Goal: Information Seeking & Learning: Learn about a topic

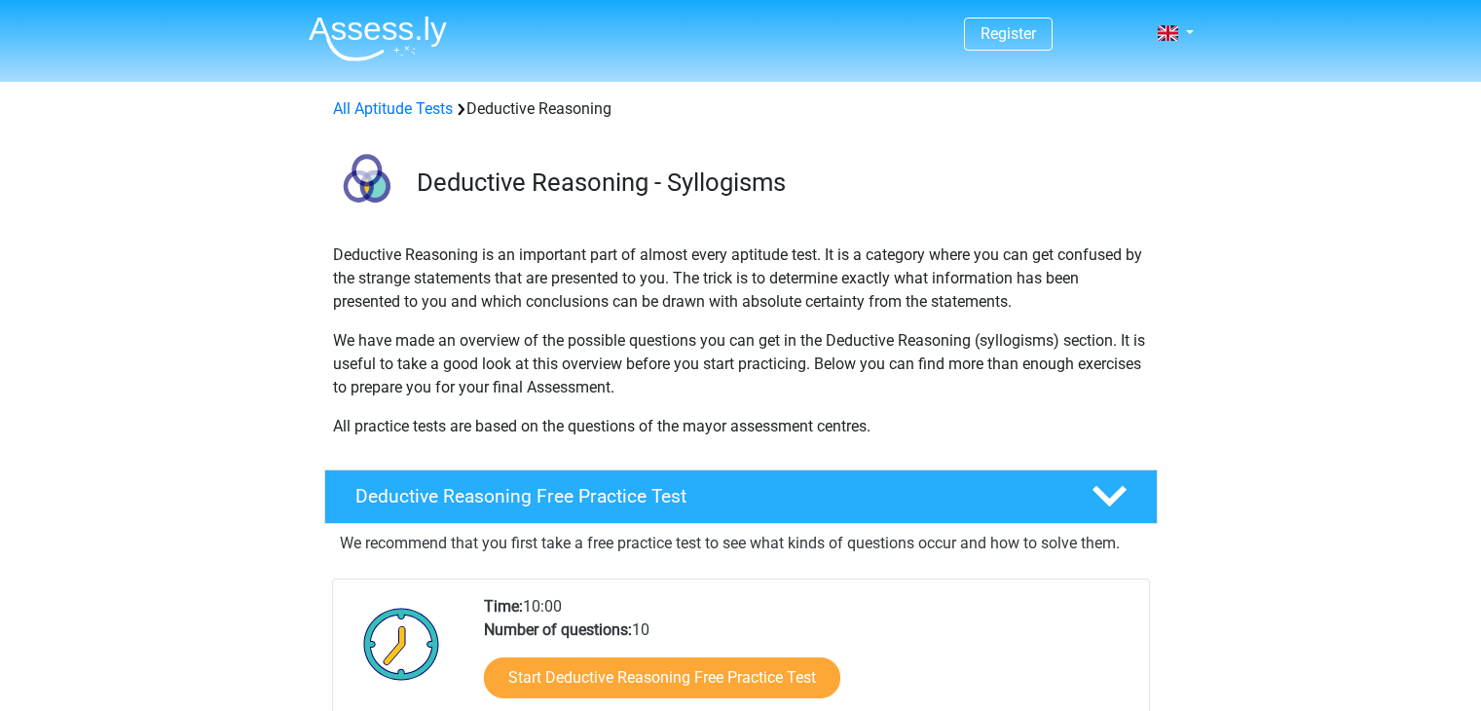
scroll to position [257, 0]
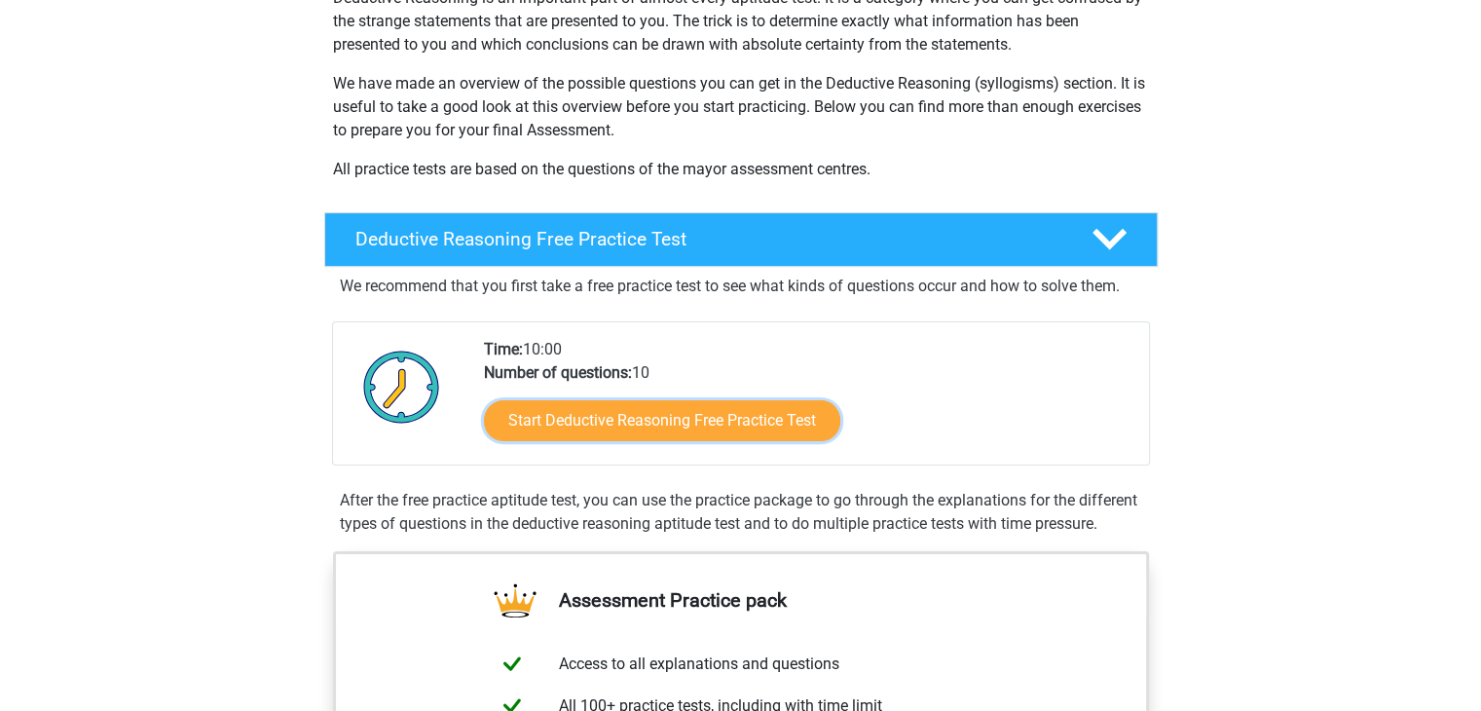
click at [561, 423] on link "Start Deductive Reasoning Free Practice Test" at bounding box center [662, 420] width 356 height 41
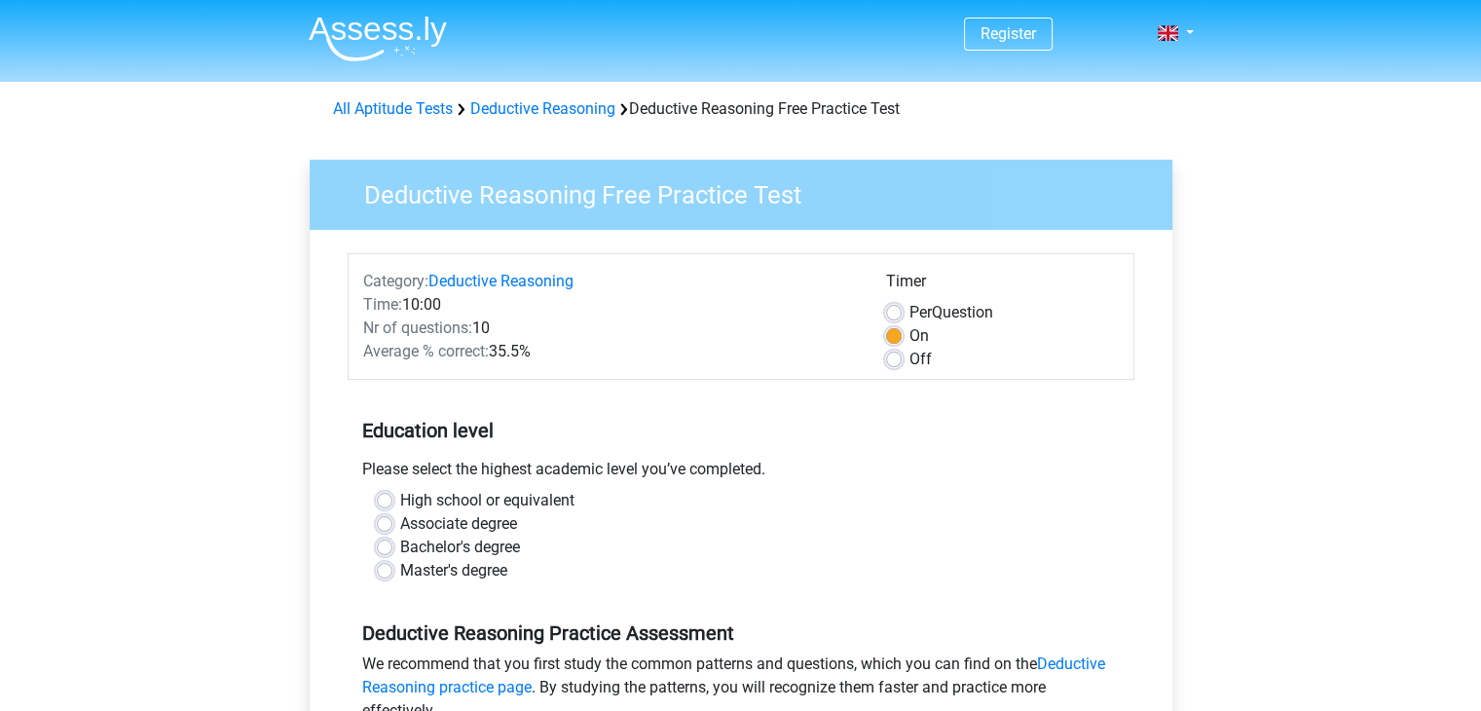
scroll to position [350, 0]
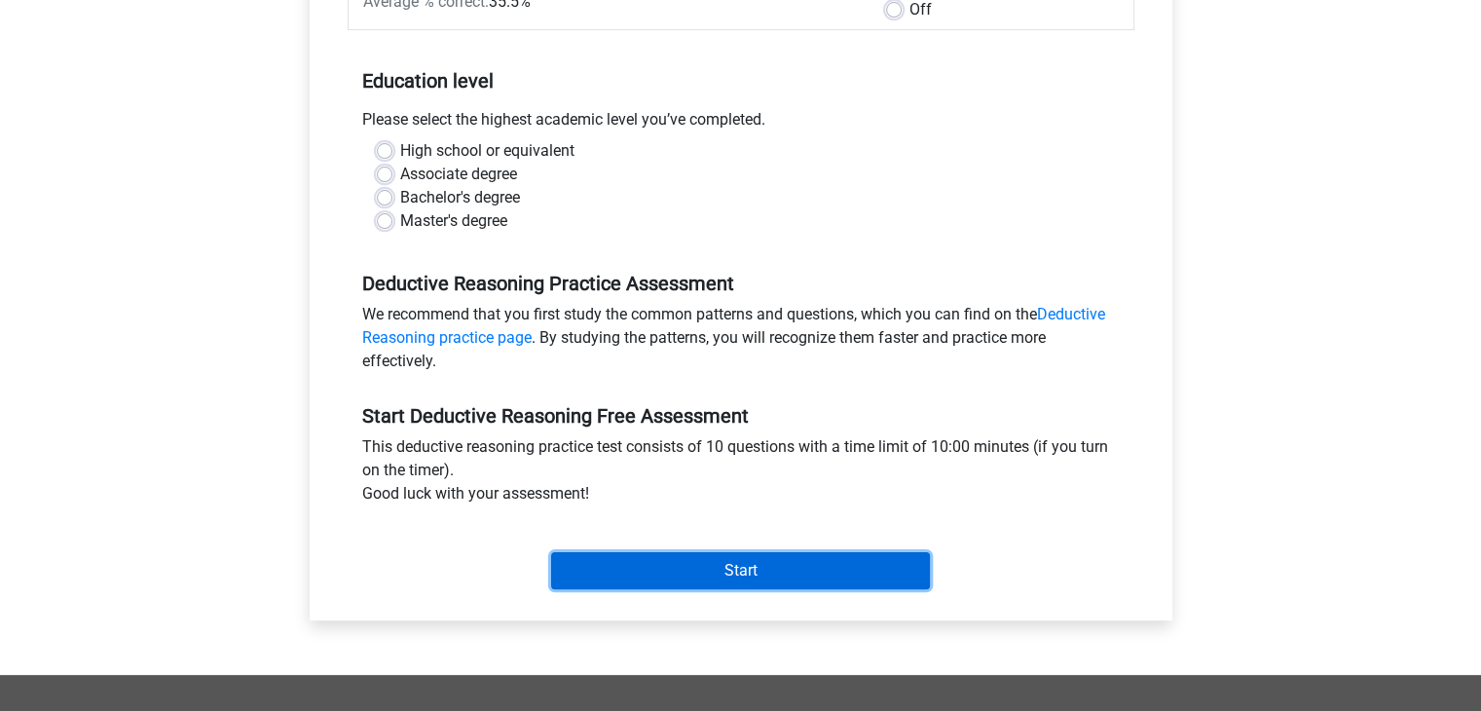
click at [639, 557] on input "Start" at bounding box center [740, 570] width 379 height 37
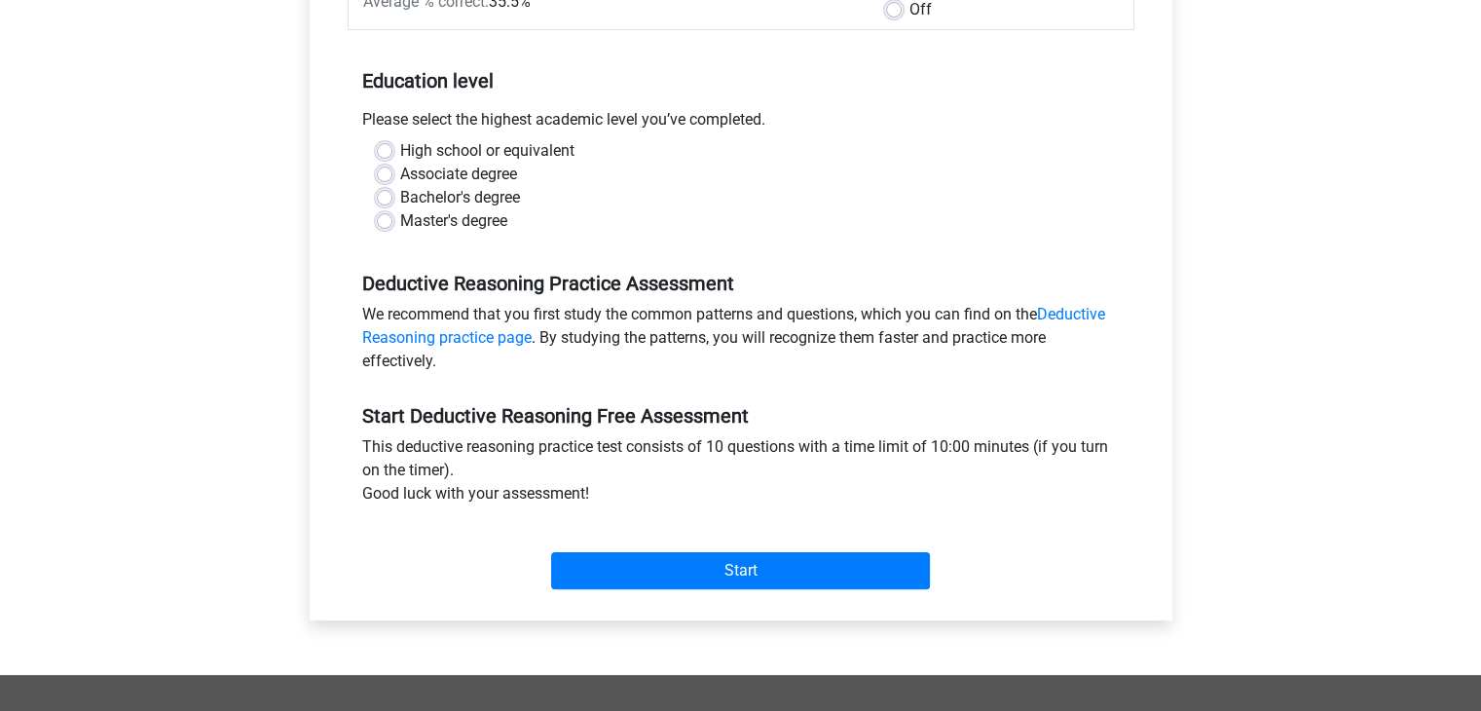
click at [407, 268] on div "Deductive Reasoning Practice Assessment We recommend that you first study the c…" at bounding box center [741, 314] width 787 height 132
click at [394, 191] on div "Bachelor's degree" at bounding box center [741, 197] width 728 height 23
click at [392, 196] on div "Bachelor's degree" at bounding box center [741, 197] width 728 height 23
click at [400, 204] on label "Bachelor's degree" at bounding box center [460, 197] width 120 height 23
click at [383, 204] on input "Bachelor's degree" at bounding box center [385, 195] width 16 height 19
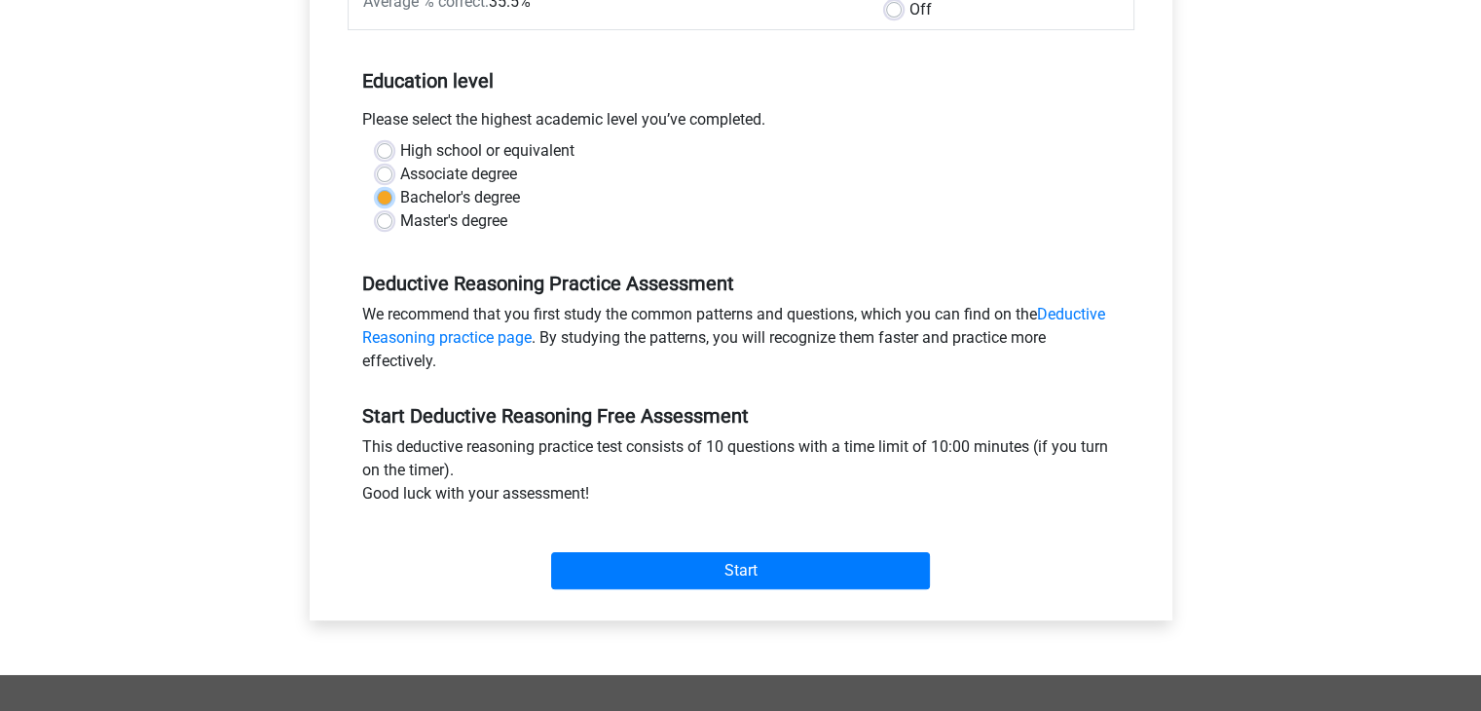
radio input "true"
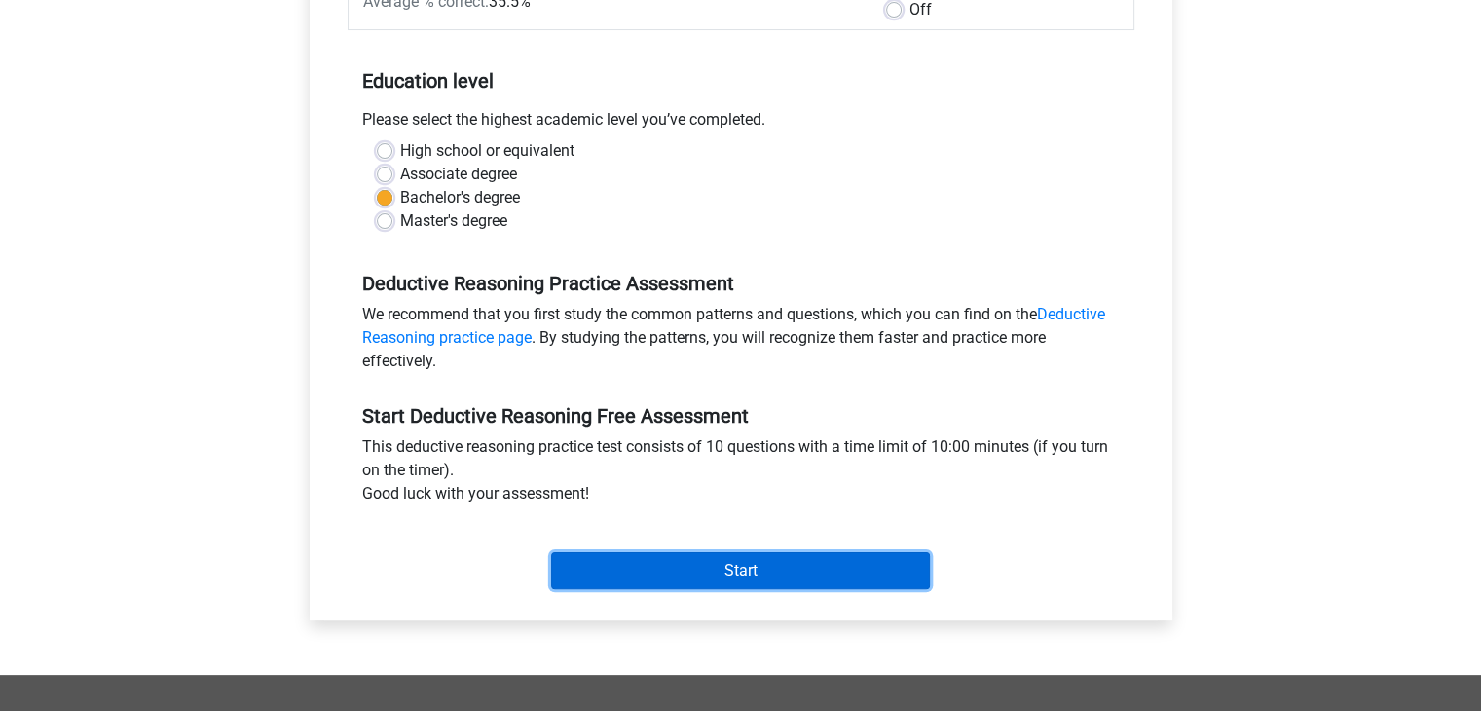
click at [636, 581] on input "Start" at bounding box center [740, 570] width 379 height 37
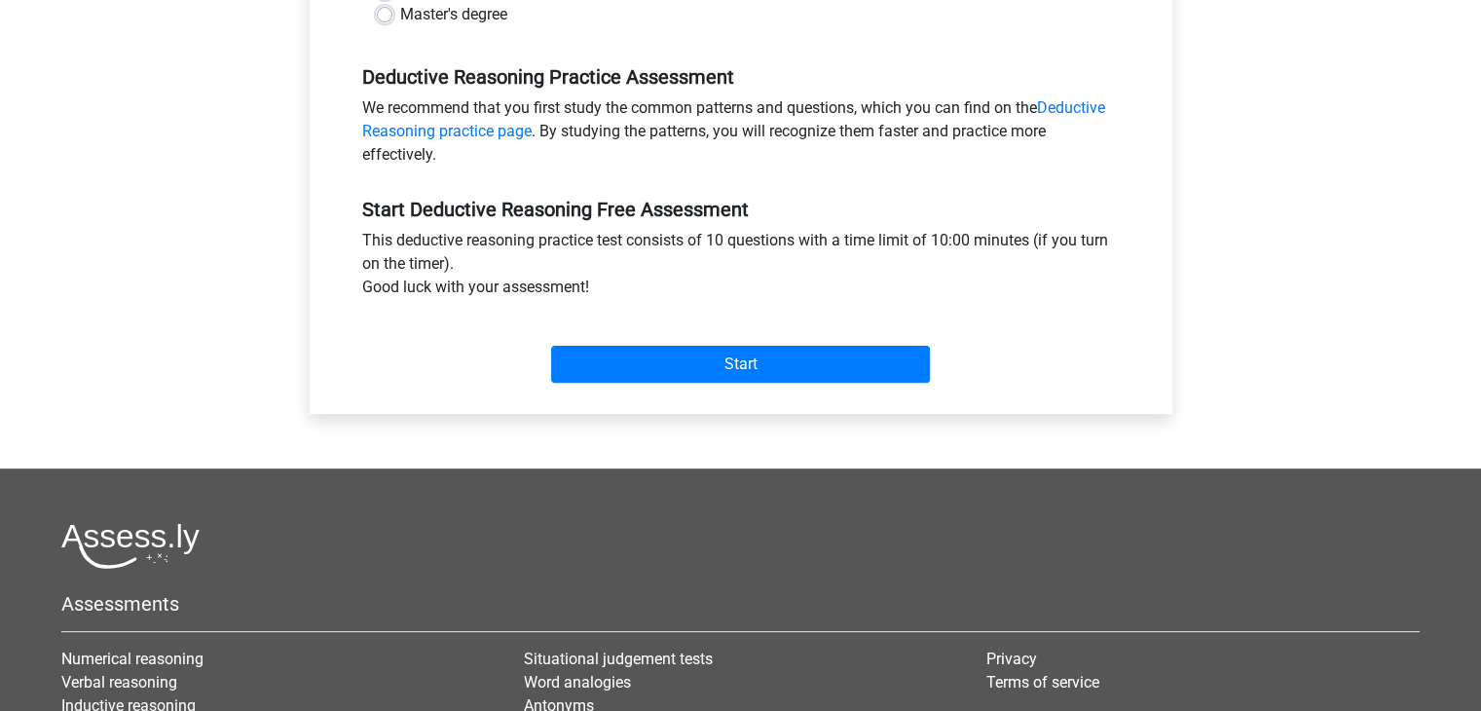
scroll to position [604, 0]
